Goal: Navigation & Orientation: Find specific page/section

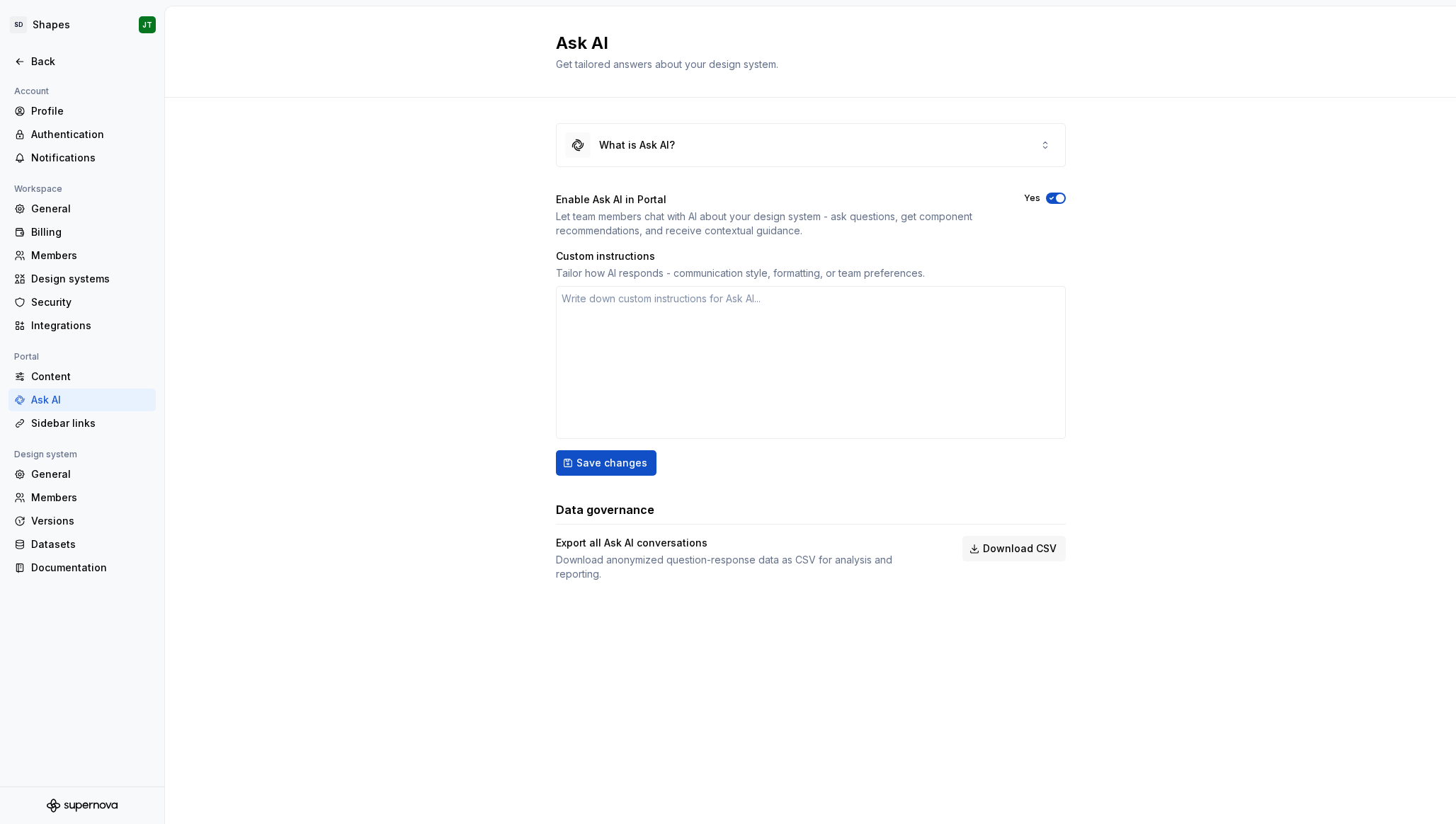
type textarea "*"
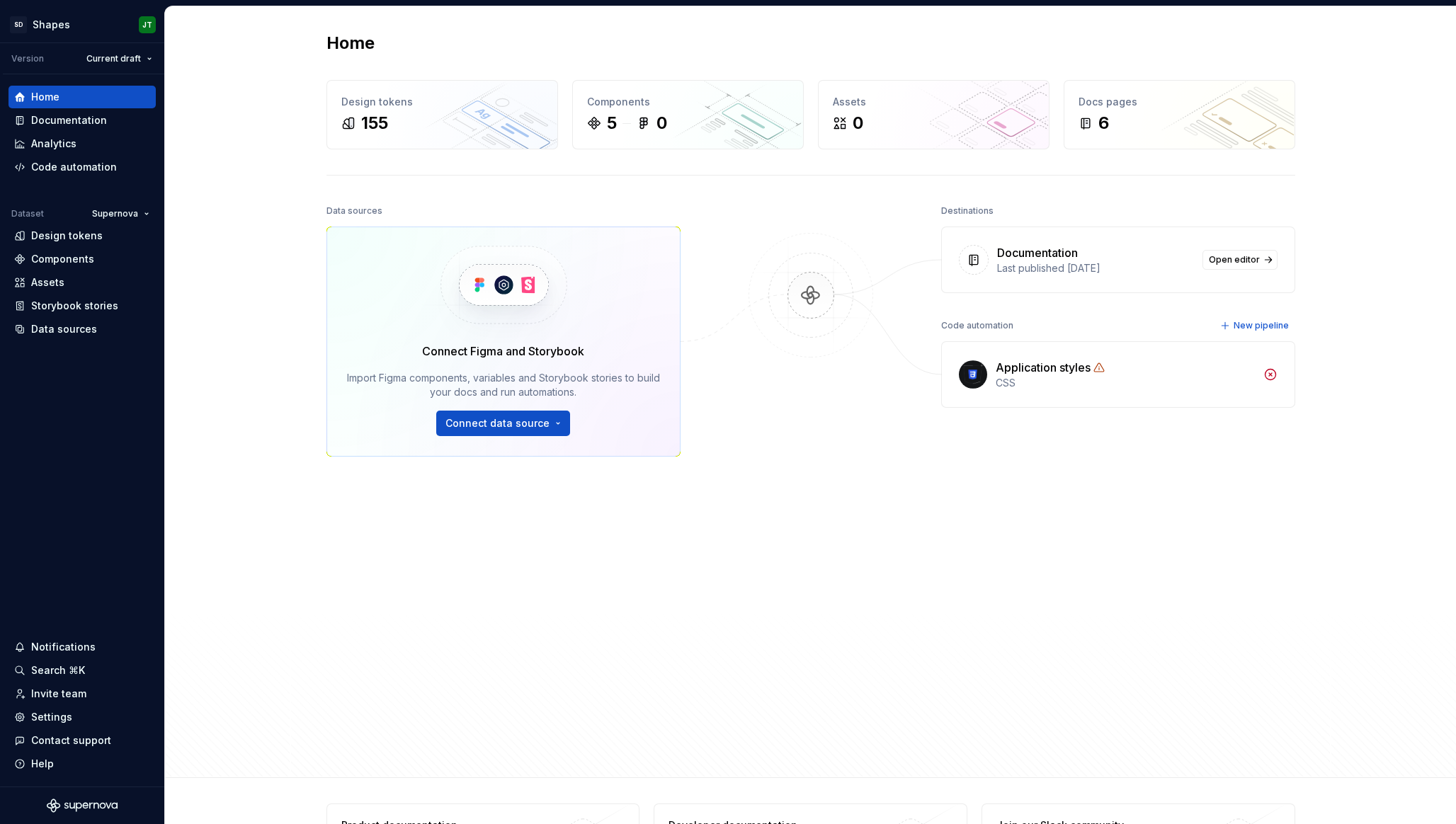
click at [824, 513] on div at bounding box center [810, 448] width 141 height 494
